Goal: Information Seeking & Learning: Learn about a topic

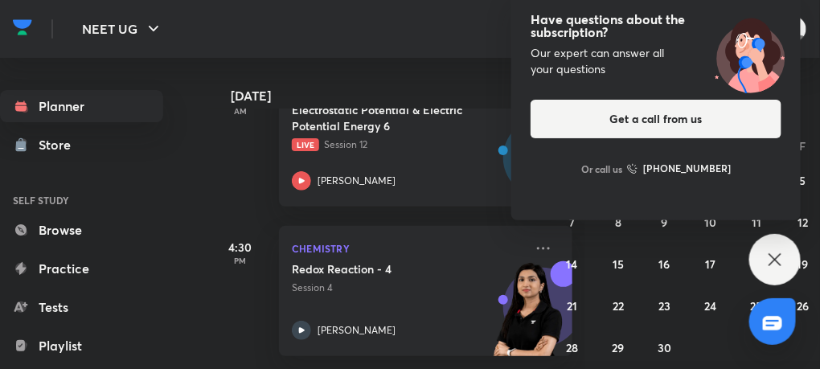
click at [777, 270] on div "Have questions about the subscription? Our expert can answer all your questions…" at bounding box center [774, 259] width 51 height 51
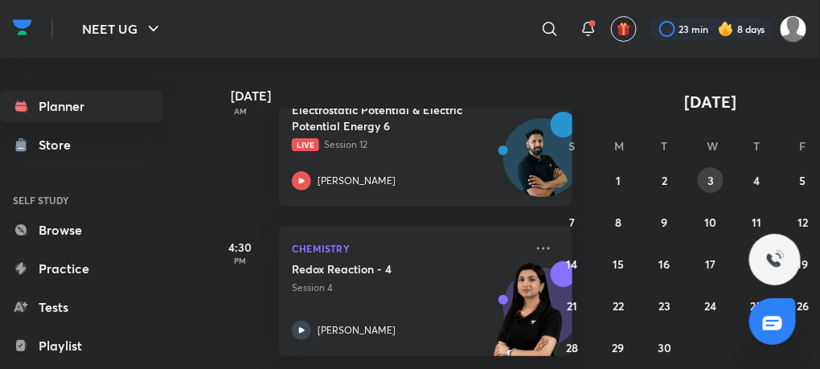
click at [711, 179] on abbr "3" at bounding box center [711, 180] width 6 height 15
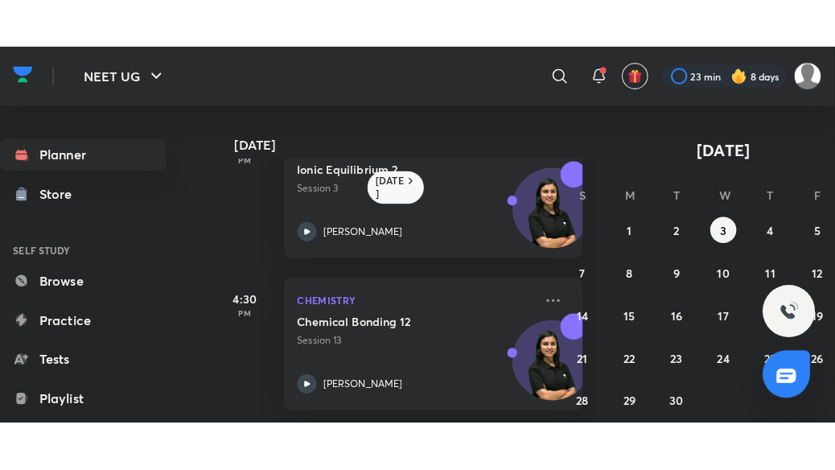
scroll to position [438, 0]
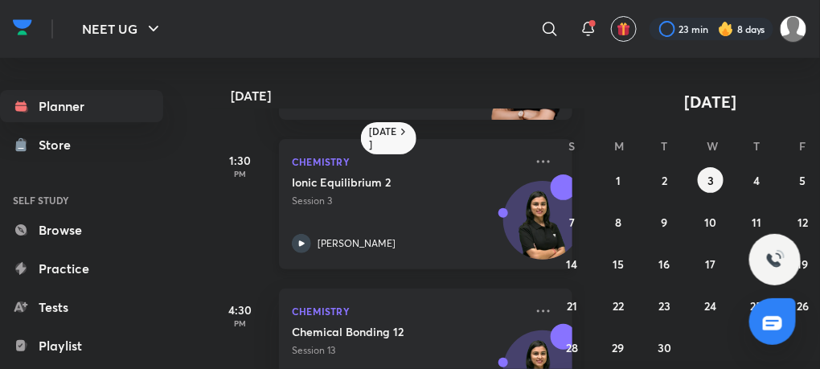
click at [300, 239] on icon at bounding box center [301, 243] width 19 height 19
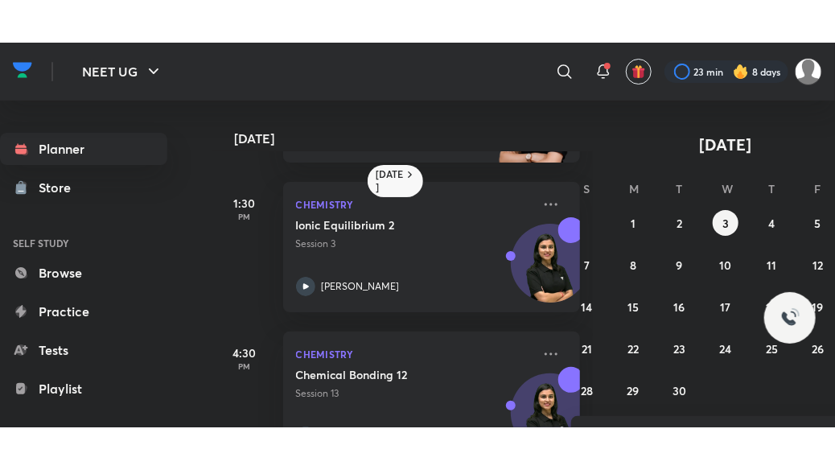
scroll to position [412, 0]
